Goal: Browse casually

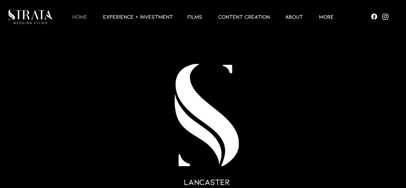
click at [385, 18] on img "Social Bar" at bounding box center [385, 17] width 8 height 8
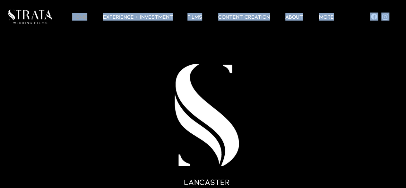
drag, startPoint x: 405, startPoint y: 10, endPoint x: 405, endPoint y: 65, distance: 54.5
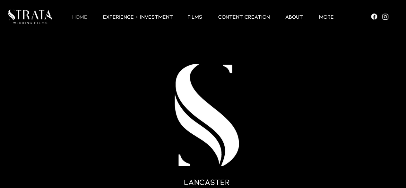
click at [370, 41] on img "main content" at bounding box center [203, 130] width 406 height 234
click at [374, 16] on img "Social Bar" at bounding box center [374, 17] width 8 height 8
